Goal: Go to known website: Go to known website

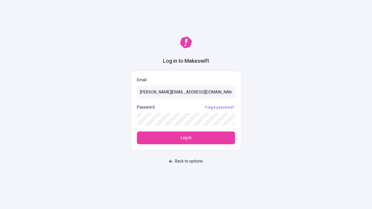
type input "[PERSON_NAME][EMAIL_ADDRESS][DOMAIN_NAME]"
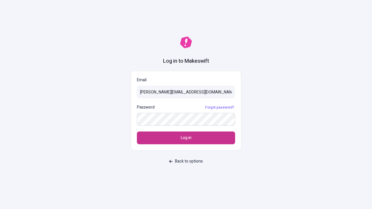
click at [186, 138] on span "Log in" at bounding box center [186, 138] width 11 height 6
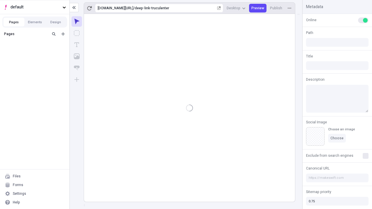
type input "/deep-link-truculenter"
